Goal: Information Seeking & Learning: Learn about a topic

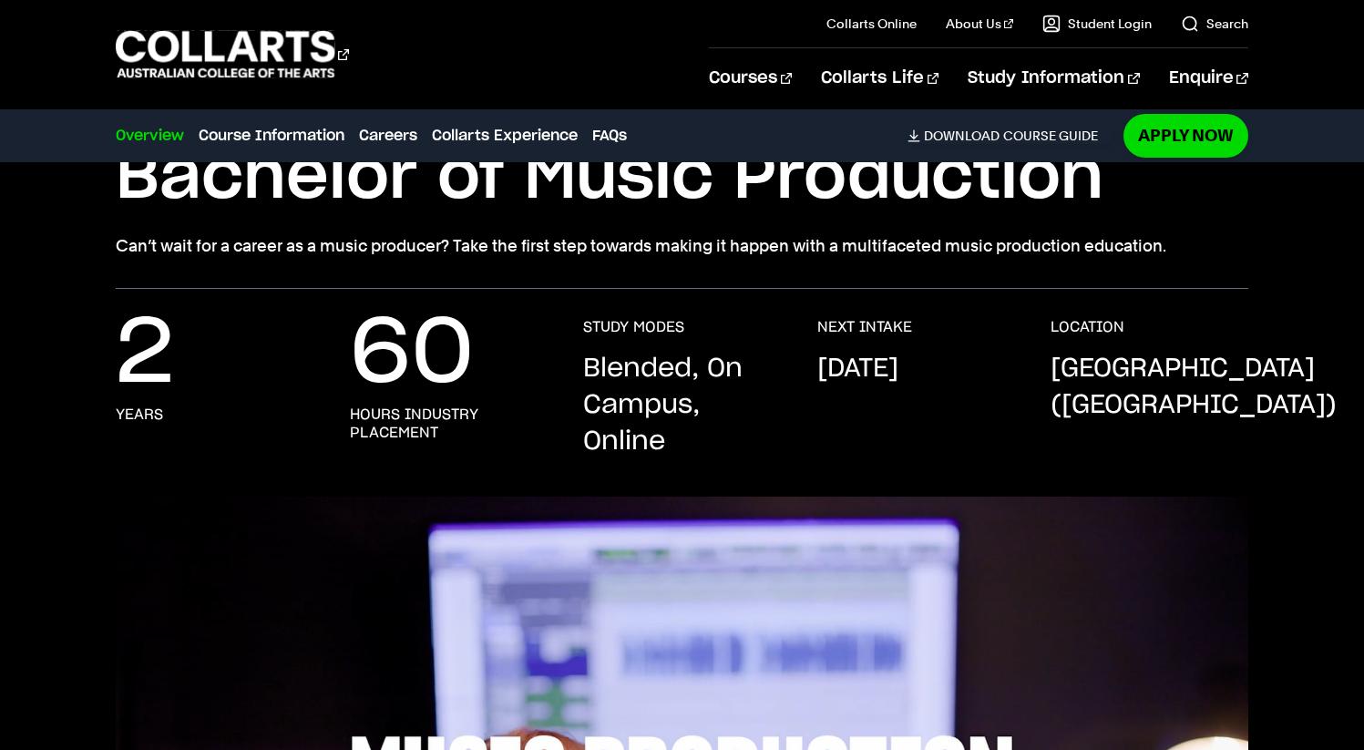
scroll to position [138, 0]
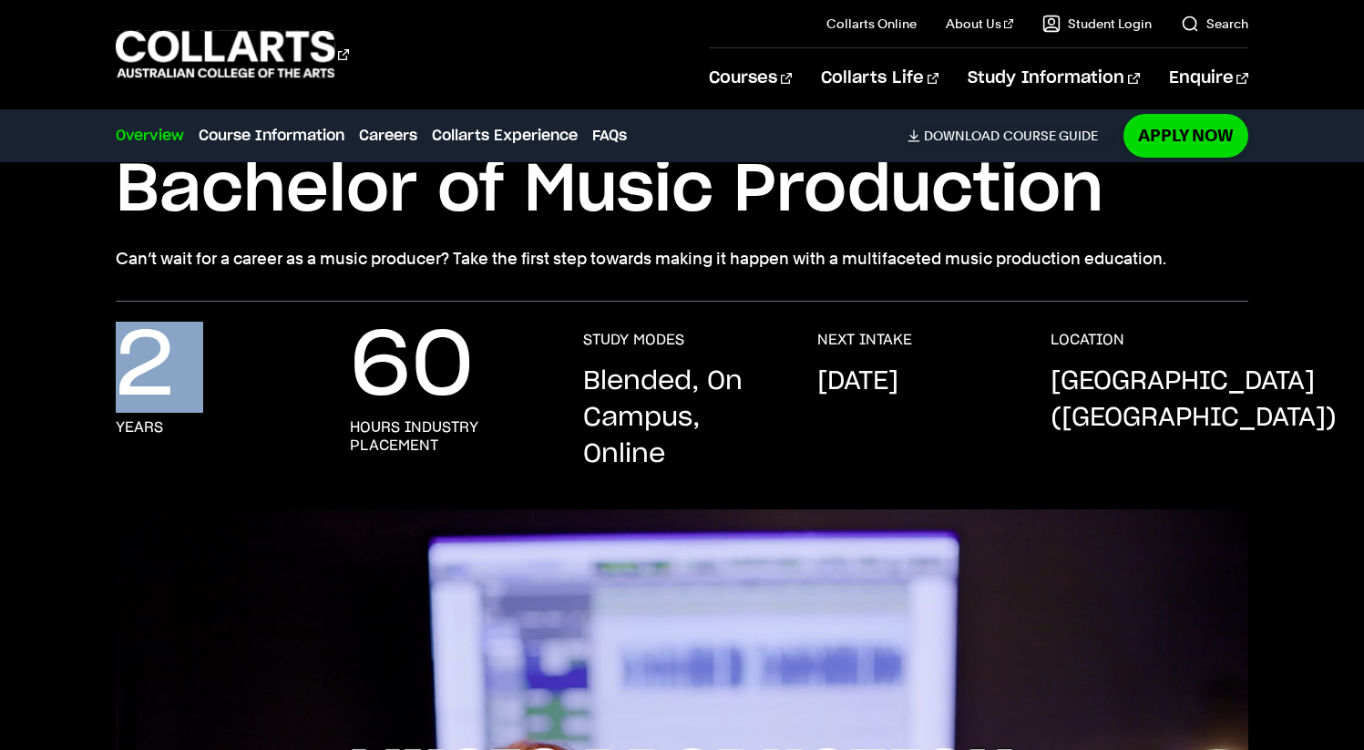
drag, startPoint x: 93, startPoint y: 318, endPoint x: 91, endPoint y: 431, distance: 113.0
click at [92, 432] on div "2 Years 60 hours industry placement STUDY MODES Blended, On Campus, Online NEXT…" at bounding box center [682, 406] width 1364 height 208
click at [128, 387] on p "2" at bounding box center [145, 367] width 58 height 73
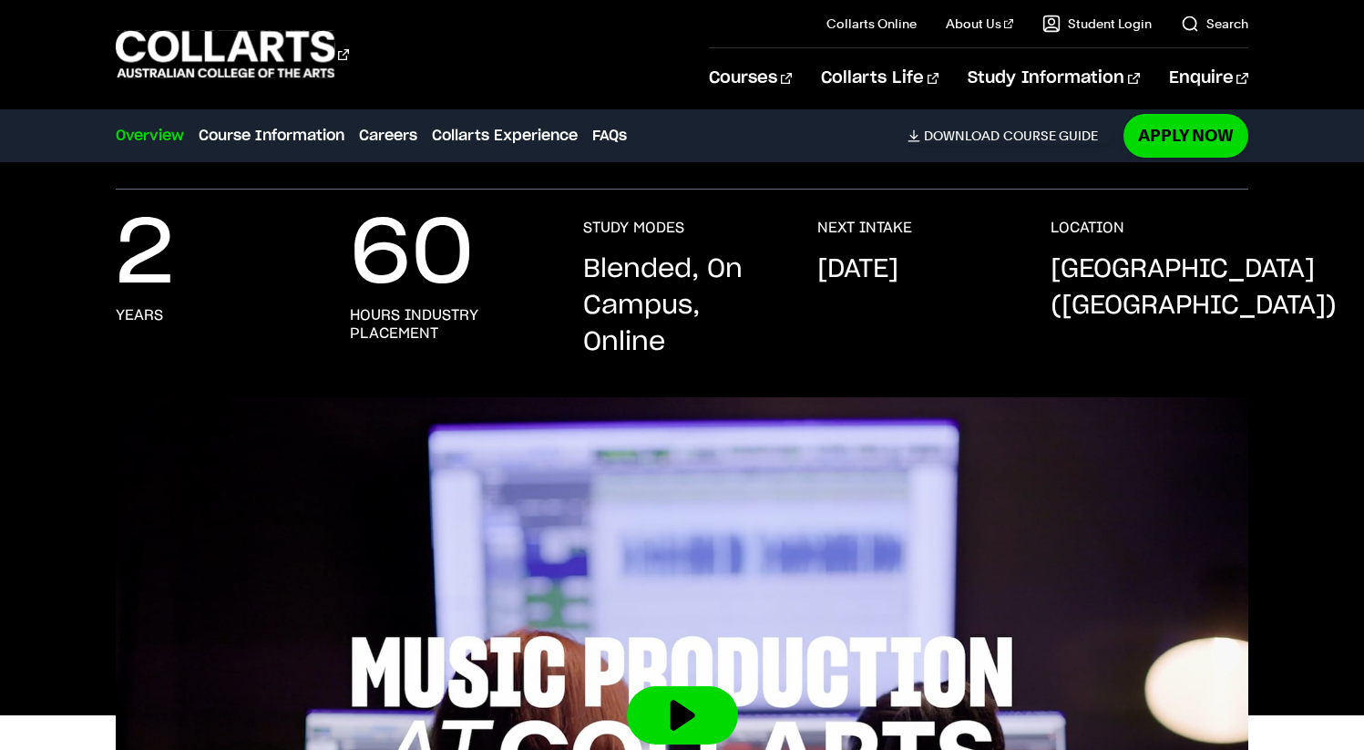
scroll to position [255, 0]
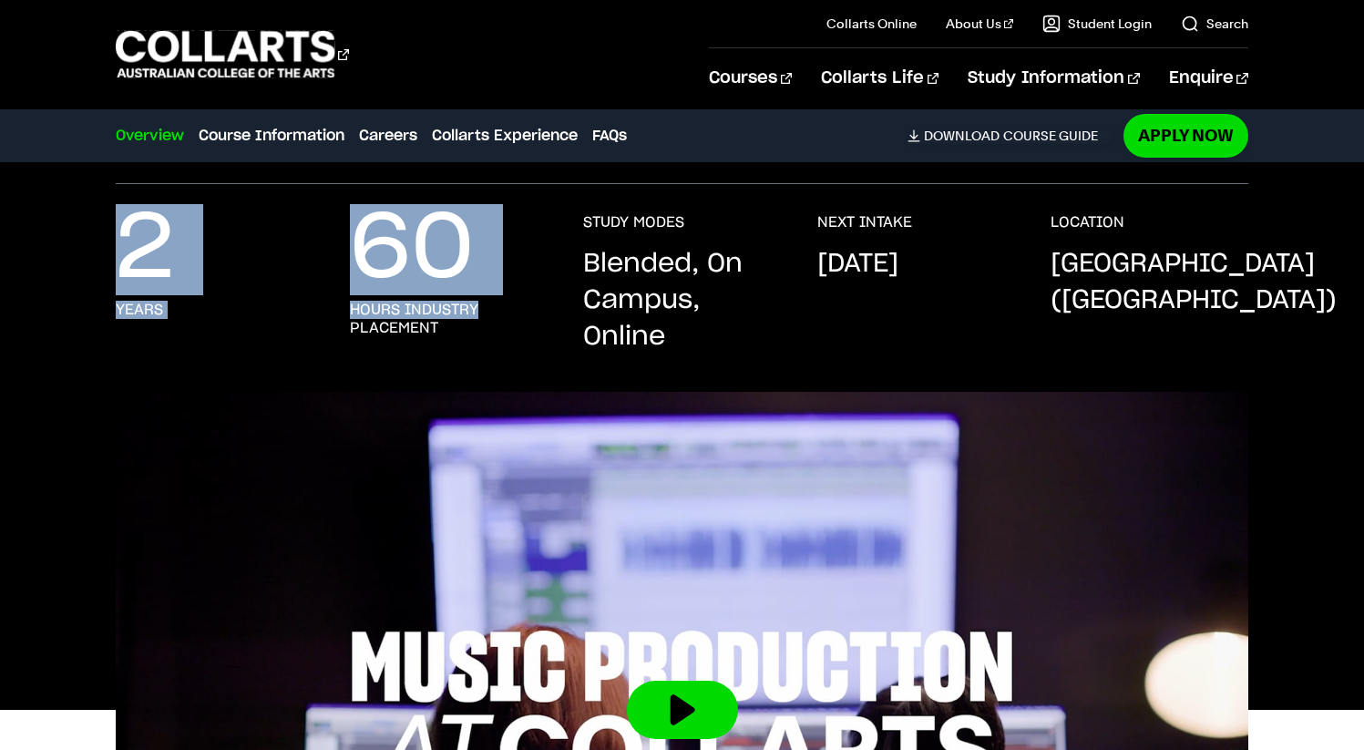
drag, startPoint x: 483, startPoint y: 318, endPoint x: 317, endPoint y: 204, distance: 201.2
click at [317, 204] on div "2 Years 60 hours industry placement STUDY MODES Blended, On Campus, Online NEXT…" at bounding box center [682, 288] width 1364 height 208
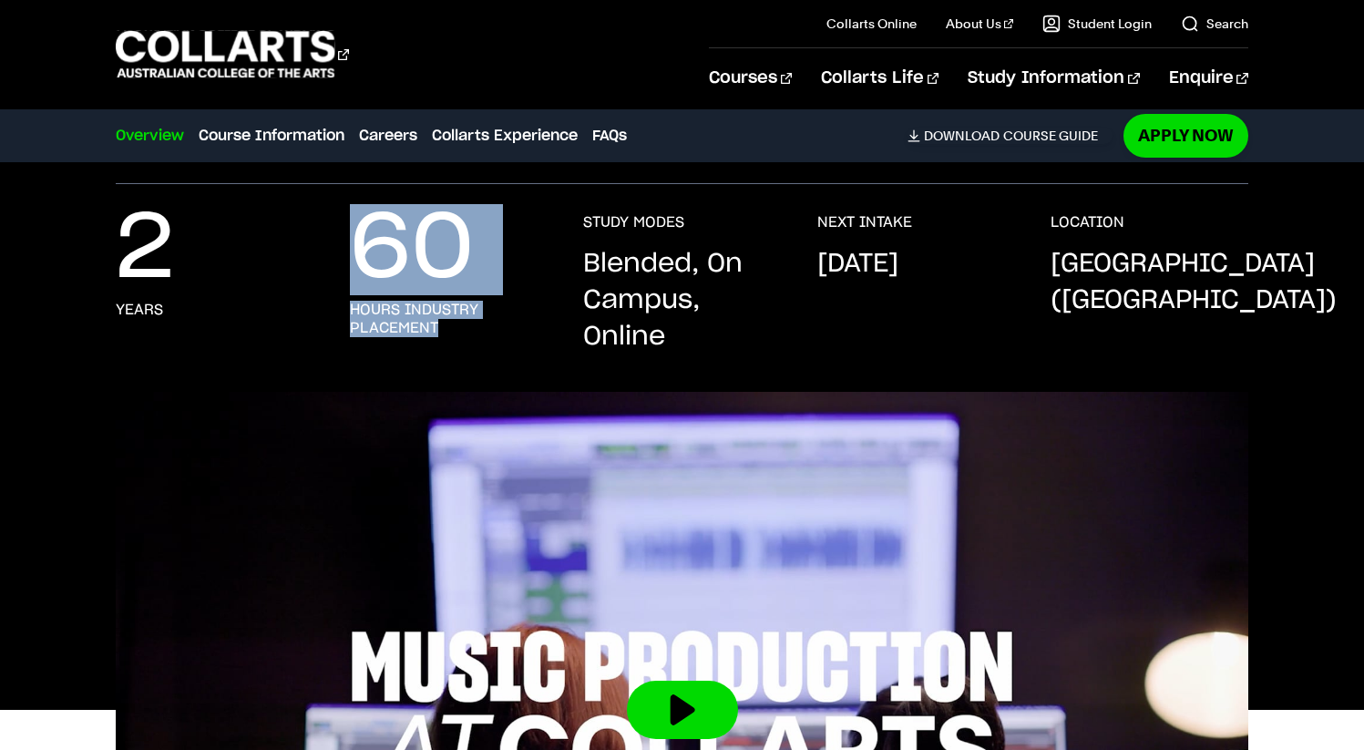
drag, startPoint x: 340, startPoint y: 206, endPoint x: 418, endPoint y: 338, distance: 153.6
click at [428, 348] on div "2 Years 60 hours industry placement STUDY MODES Blended, On Campus, Online NEXT…" at bounding box center [682, 288] width 1364 height 208
click at [418, 338] on div "60 hours industry placement" at bounding box center [449, 284] width 198 height 142
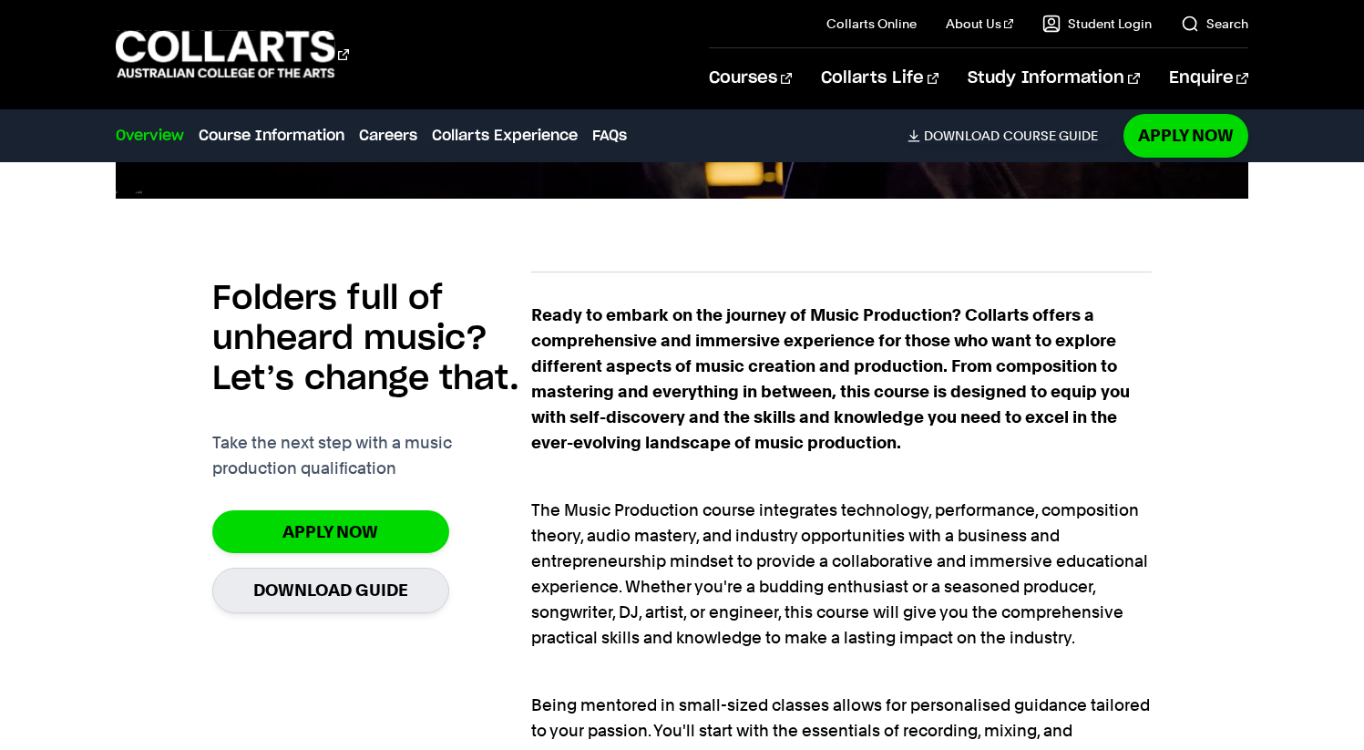
scroll to position [1154, 0]
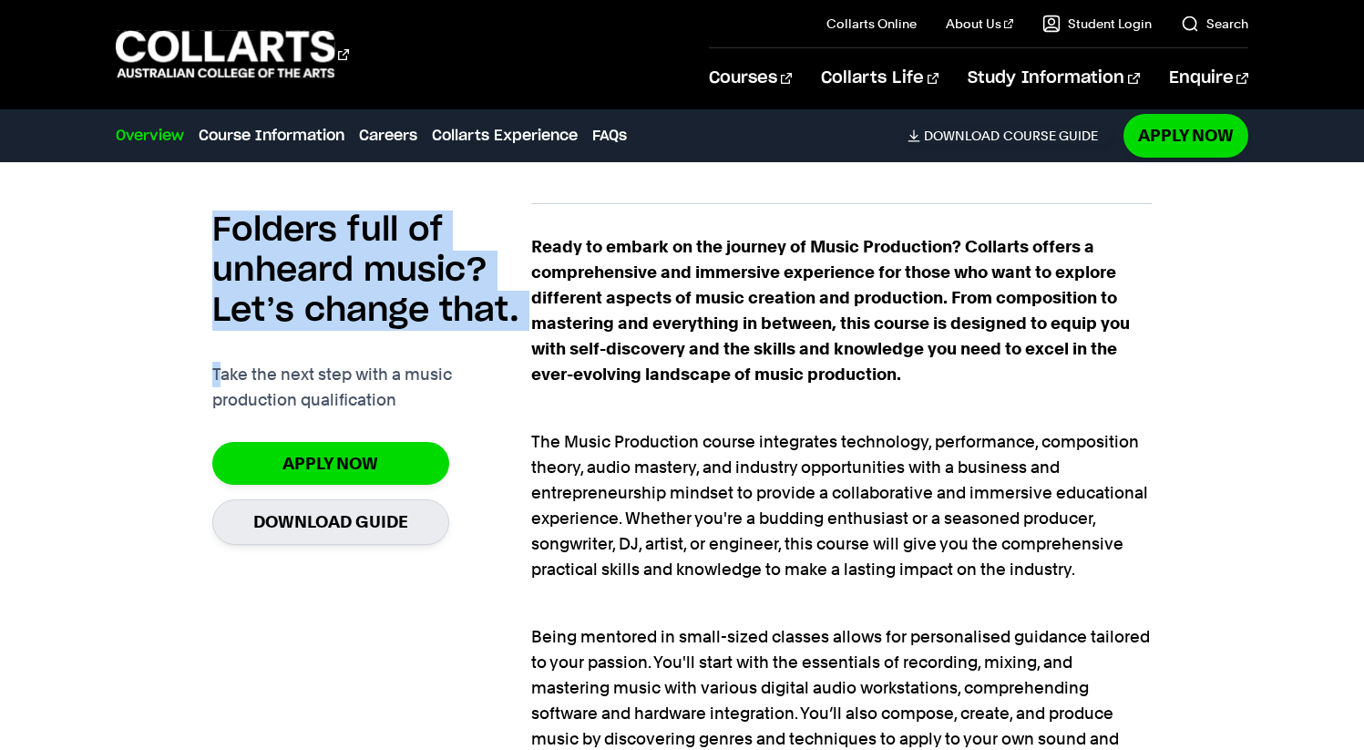
drag, startPoint x: 208, startPoint y: 193, endPoint x: 221, endPoint y: 363, distance: 170.0
click at [221, 364] on div "Folders full of unheard music? Let’s change that. Take the next step with a mus…" at bounding box center [682, 715] width 1133 height 1083
click at [221, 363] on p "Take the next step with a music production qualification" at bounding box center [371, 387] width 319 height 51
drag, startPoint x: 244, startPoint y: 359, endPoint x: 86, endPoint y: 280, distance: 177.3
click at [86, 280] on div "Folders full of unheard music? Let’s change that. Take the next step with a mus…" at bounding box center [682, 693] width 1364 height 1126
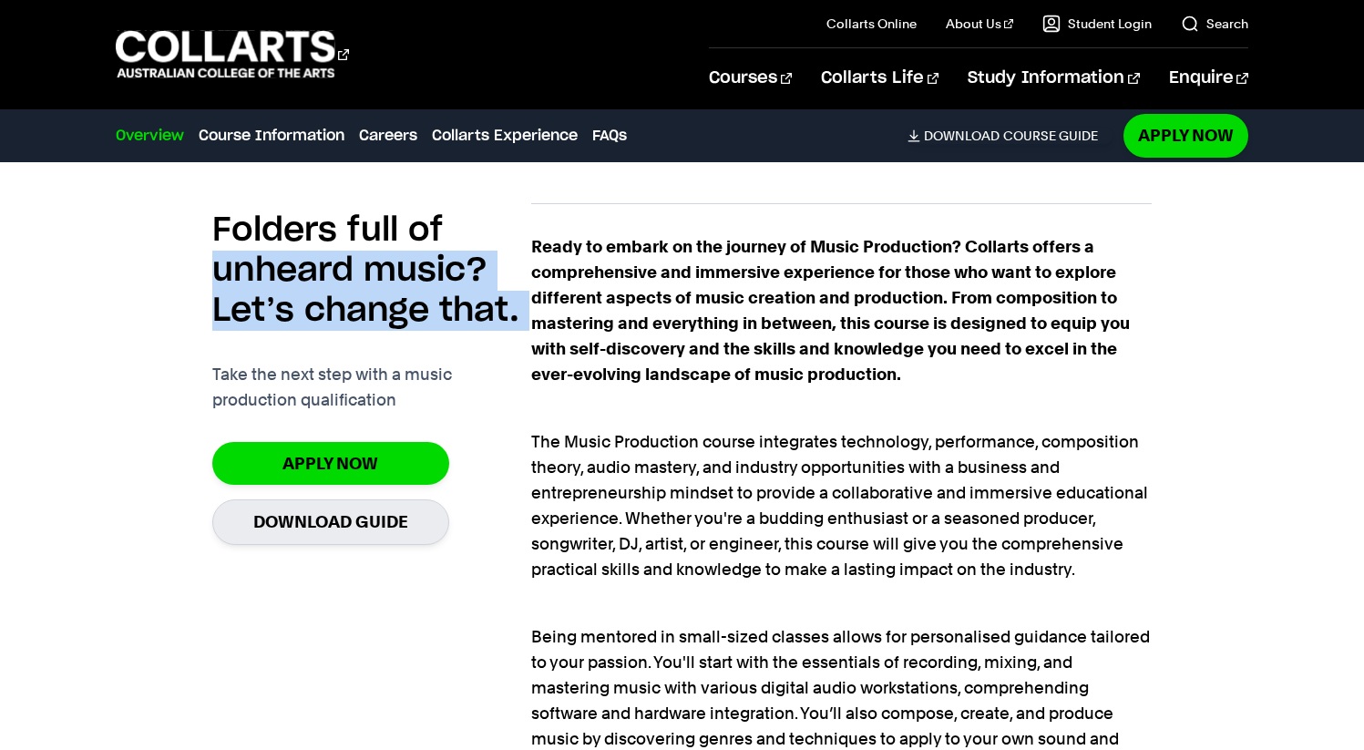
click at [85, 286] on div "Folders full of unheard music? Let’s change that. Take the next step with a mus…" at bounding box center [682, 693] width 1364 height 1126
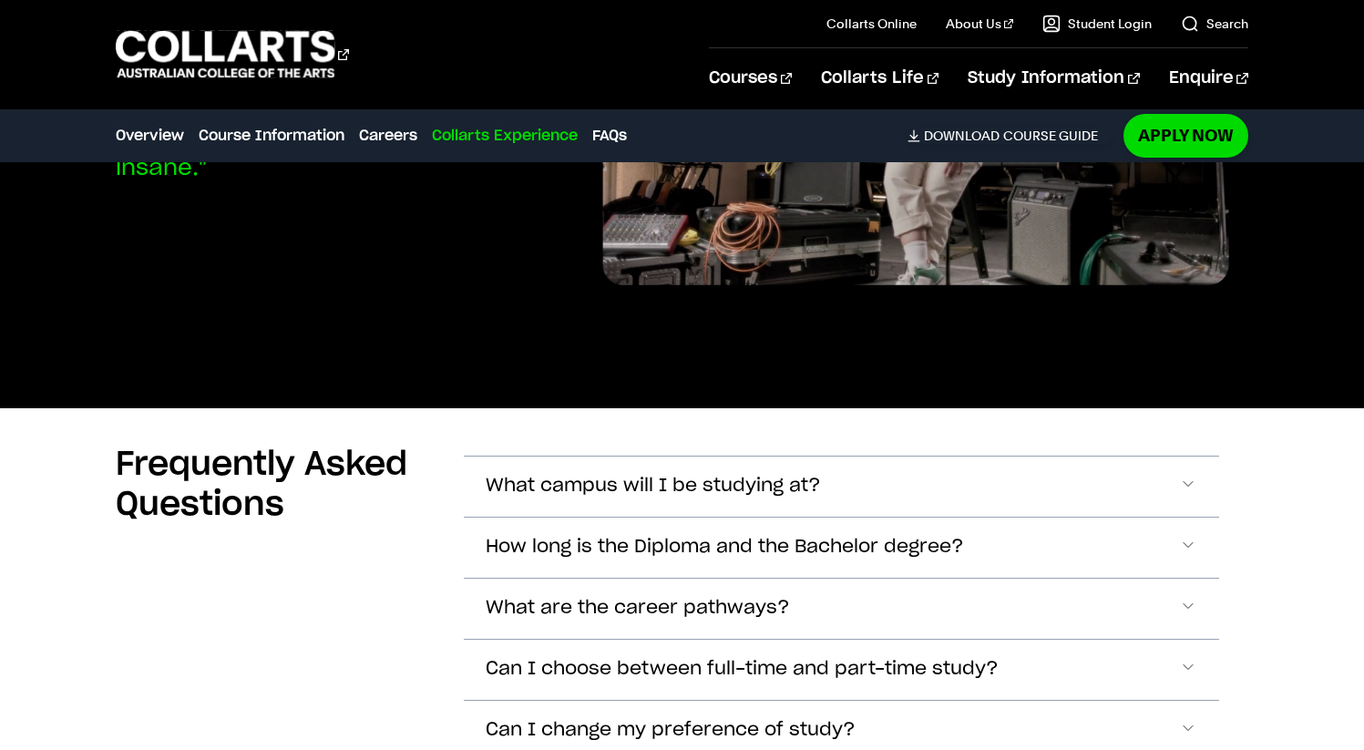
scroll to position [6192, 0]
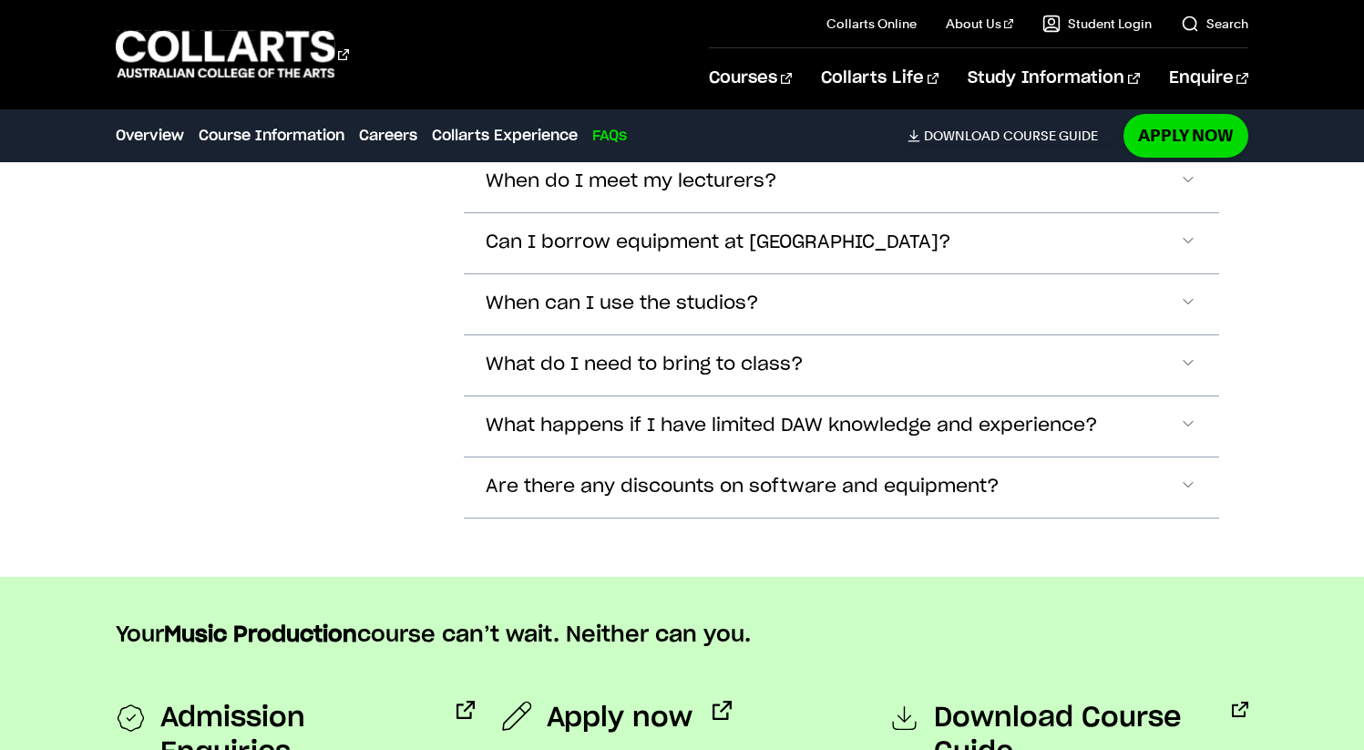
scroll to position [7, 0]
